Goal: Submit feedback/report problem

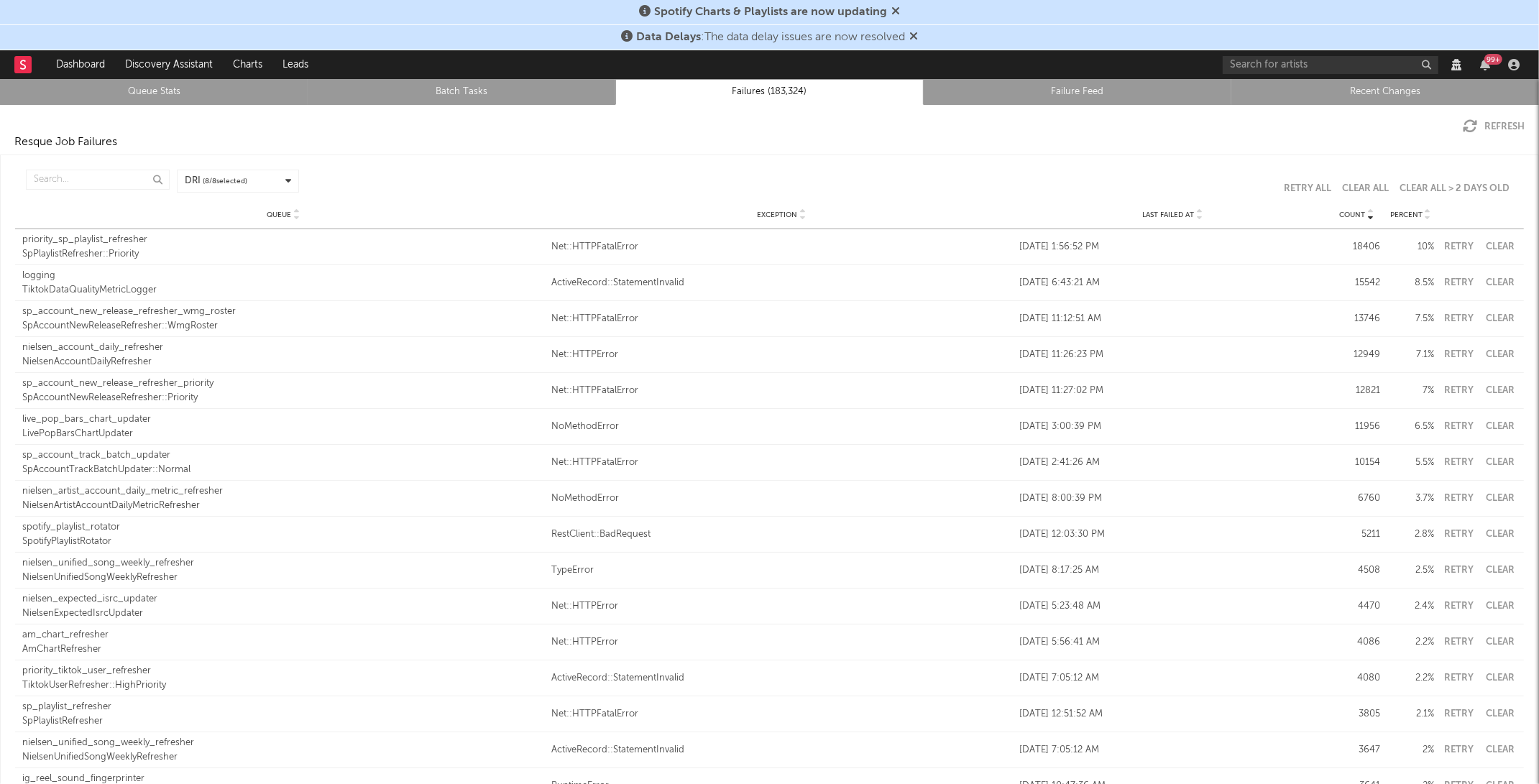
scroll to position [3208, 0]
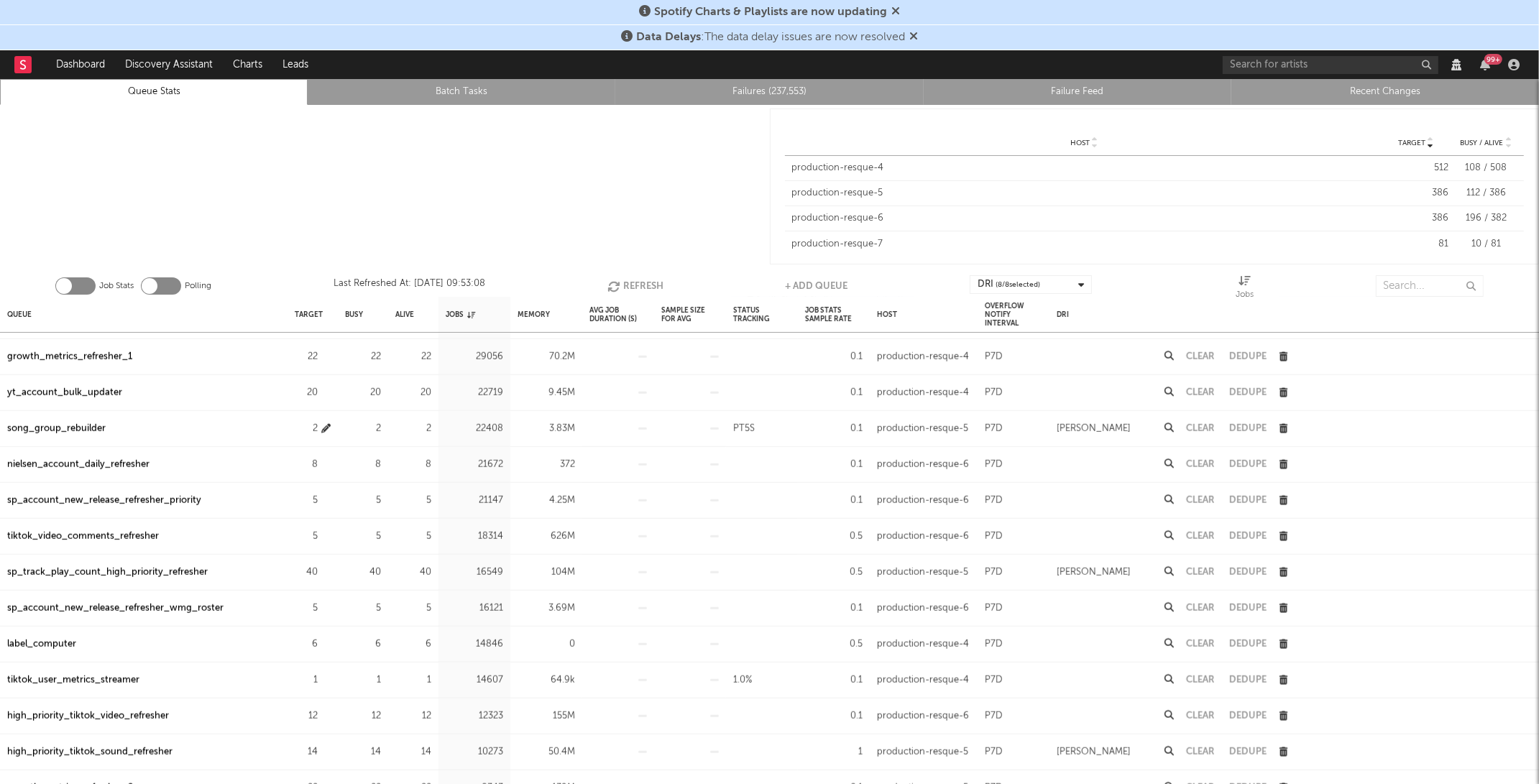
click at [326, 427] on icon "button" at bounding box center [326, 428] width 10 height 10
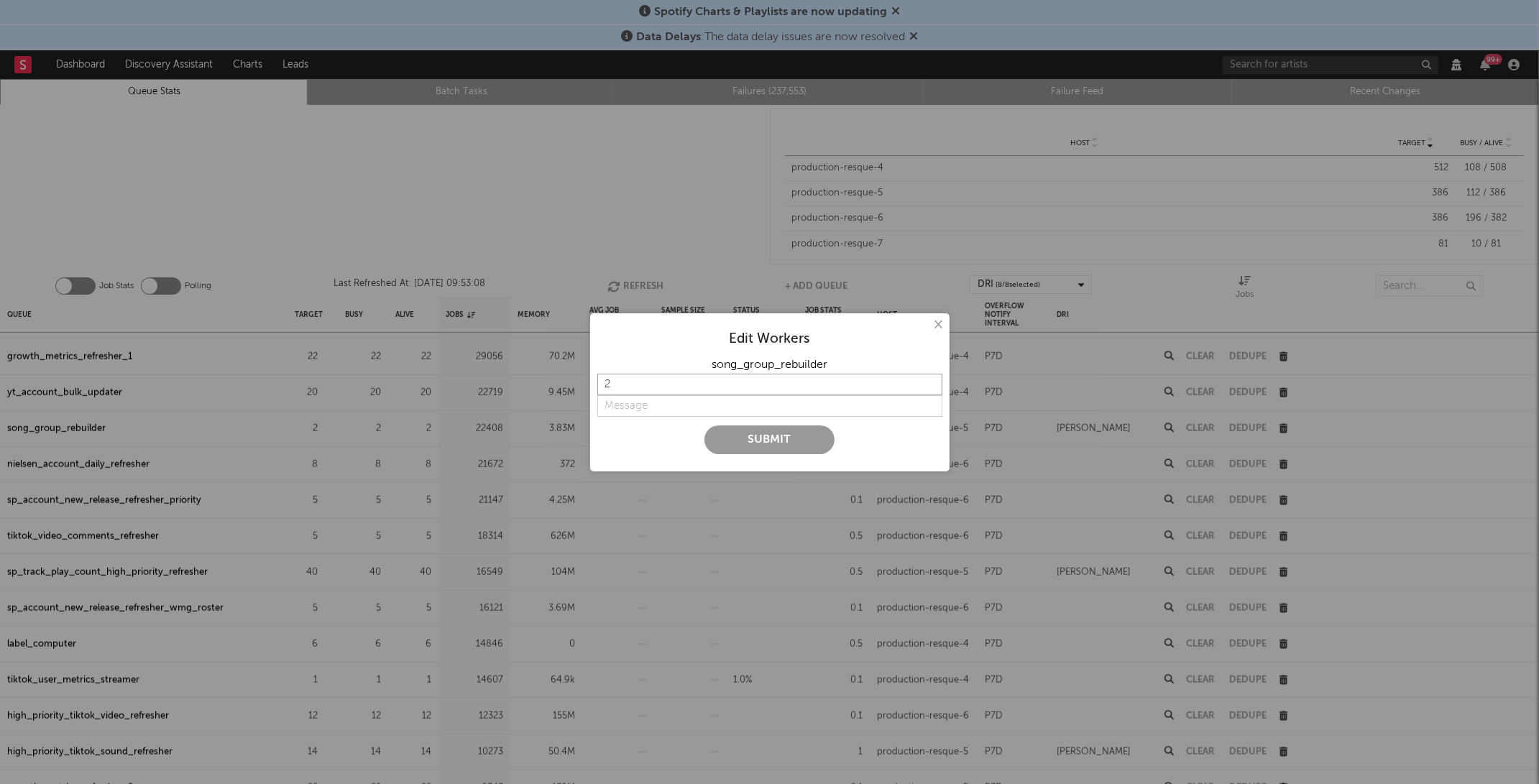
click at [630, 377] on input "2" at bounding box center [769, 384] width 345 height 21
type input "10"
click at [632, 401] on input "string" at bounding box center [769, 406] width 345 height 21
type input "need more"
click at [733, 445] on button "Submit" at bounding box center [769, 440] width 130 height 28
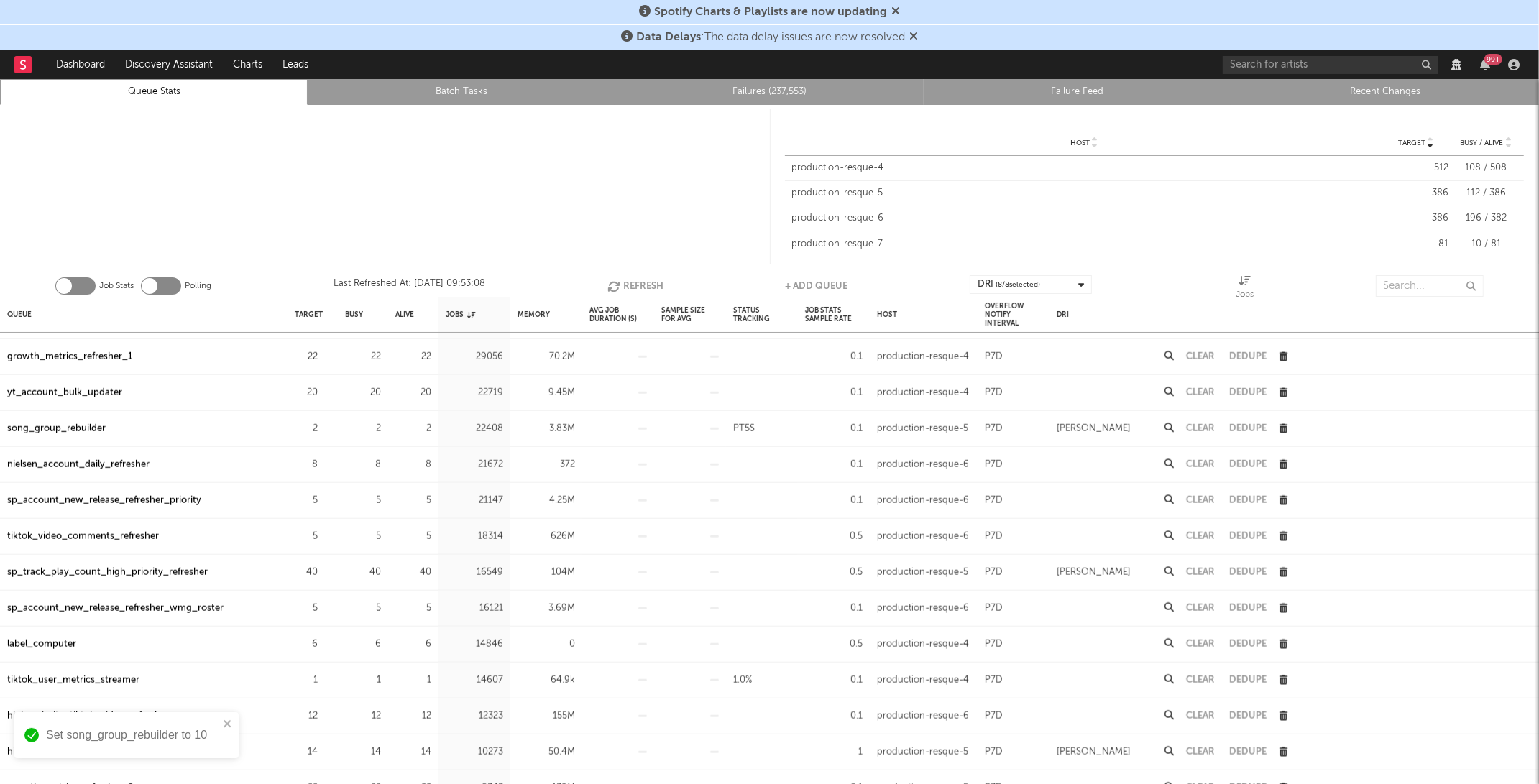
click at [631, 268] on div "Job Stats Polling Last Refreshed At: Oct 6 09:53:08 Refresh + Add Queue DRI ( 8…" at bounding box center [769, 282] width 1539 height 28
click at [614, 282] on icon "button" at bounding box center [616, 286] width 16 height 12
